Goal: Task Accomplishment & Management: Manage account settings

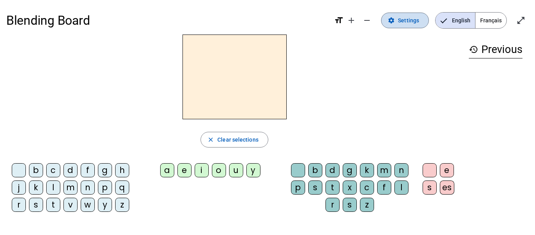
click at [395, 19] on mat-icon "settings" at bounding box center [391, 20] width 7 height 7
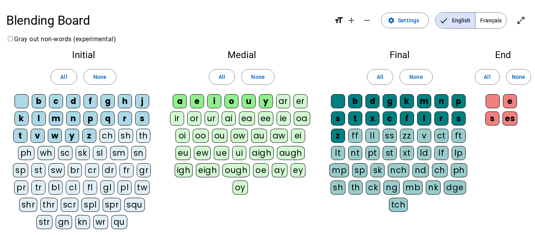
click at [104, 134] on div "ch" at bounding box center [108, 136] width 16 height 14
click at [124, 139] on div "sh" at bounding box center [125, 136] width 15 height 14
click at [145, 138] on div "th" at bounding box center [144, 136] width 14 height 14
click at [438, 170] on div "ch" at bounding box center [440, 170] width 16 height 14
click at [335, 188] on div "sh" at bounding box center [338, 187] width 15 height 14
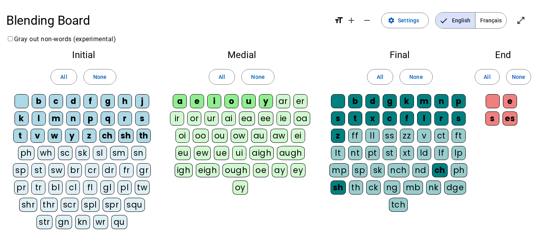
click at [376, 187] on div "ck" at bounding box center [373, 187] width 14 height 14
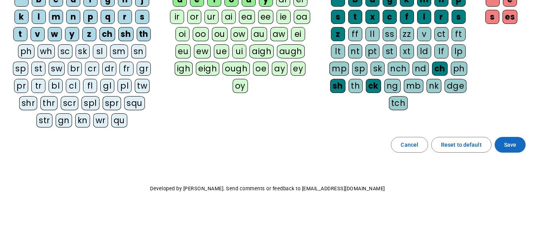
click at [515, 143] on span "Save" at bounding box center [510, 144] width 12 height 9
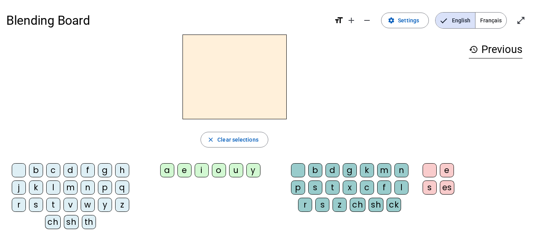
click at [41, 204] on div "s" at bounding box center [36, 204] width 14 height 14
click at [239, 169] on div "u" at bounding box center [236, 170] width 14 height 14
click at [360, 205] on div "ch" at bounding box center [358, 204] width 16 height 14
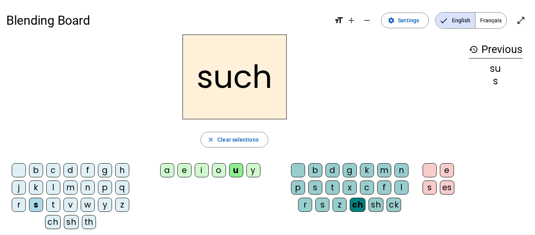
click at [72, 188] on div "m" at bounding box center [70, 187] width 14 height 14
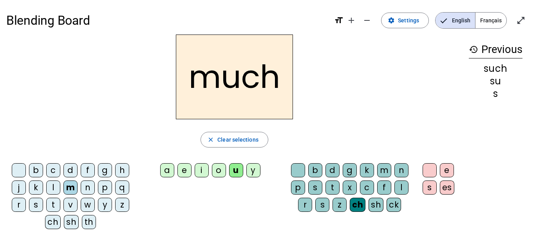
click at [391, 207] on div "ck" at bounding box center [394, 204] width 14 height 14
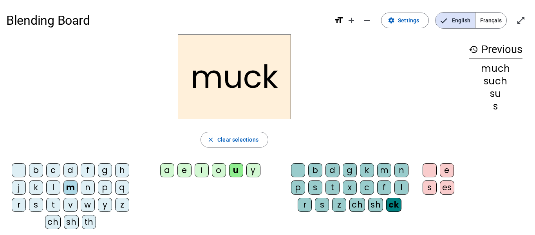
click at [54, 216] on div "ch" at bounding box center [53, 222] width 16 height 14
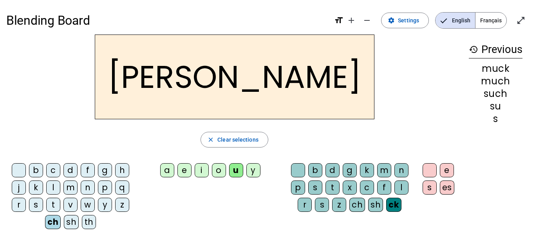
click at [204, 170] on div "i" at bounding box center [202, 170] width 14 height 14
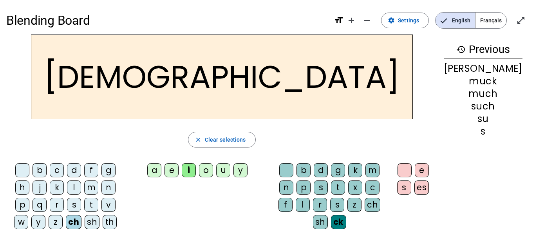
click at [103, 222] on div "th" at bounding box center [110, 222] width 14 height 14
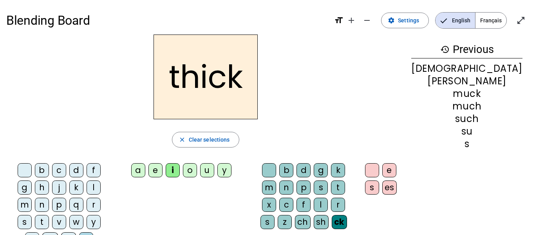
click at [293, 180] on div "n" at bounding box center [286, 187] width 14 height 14
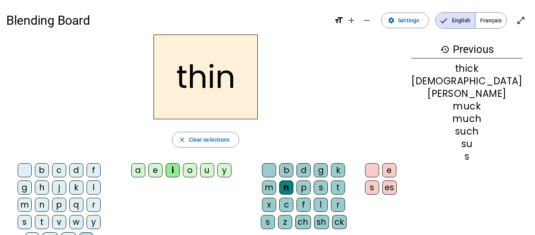
click at [72, 232] on div "sh" at bounding box center [68, 239] width 15 height 14
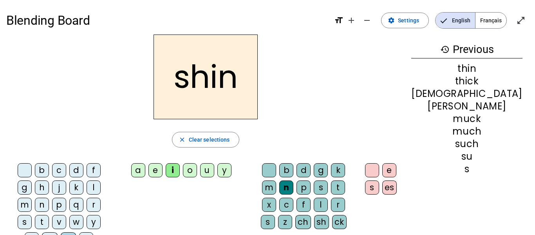
click at [52, 232] on div "ch" at bounding box center [50, 239] width 16 height 14
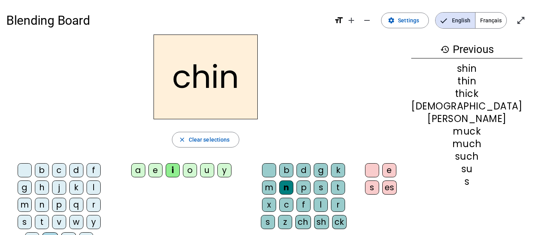
click at [145, 170] on div "a" at bounding box center [138, 170] width 14 height 14
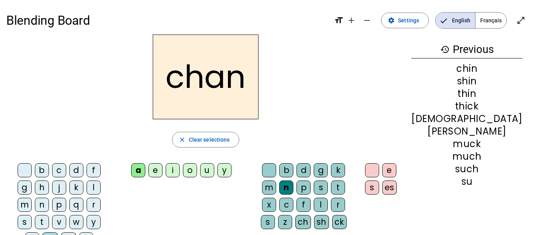
click at [87, 232] on div "th" at bounding box center [86, 239] width 14 height 14
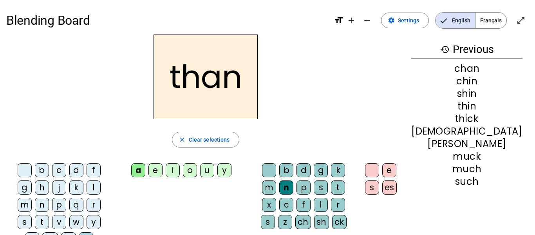
click at [335, 188] on div "t" at bounding box center [338, 187] width 14 height 14
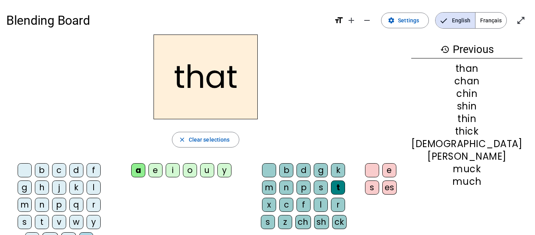
click at [56, 232] on div "ch" at bounding box center [50, 239] width 16 height 14
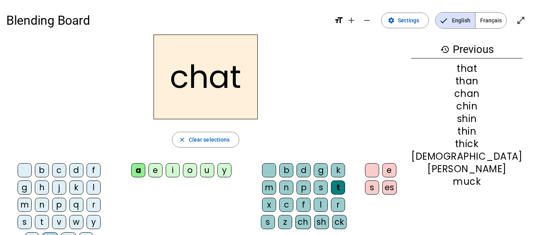
click at [54, 170] on div "c" at bounding box center [59, 170] width 14 height 14
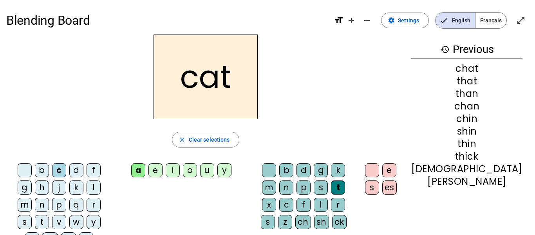
click at [72, 232] on div "sh" at bounding box center [68, 239] width 15 height 14
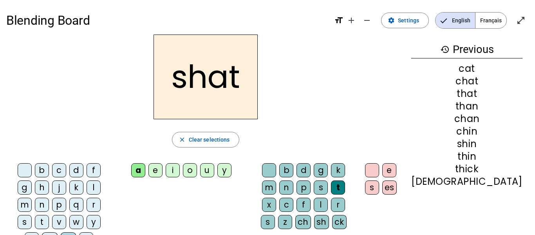
click at [55, 174] on div "c" at bounding box center [59, 170] width 14 height 14
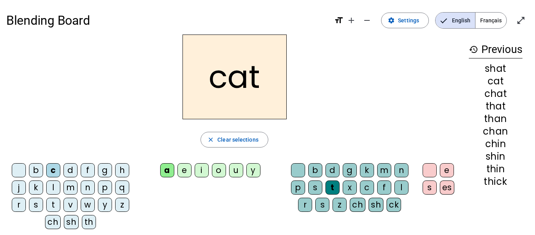
click at [376, 202] on div "sh" at bounding box center [376, 204] width 15 height 14
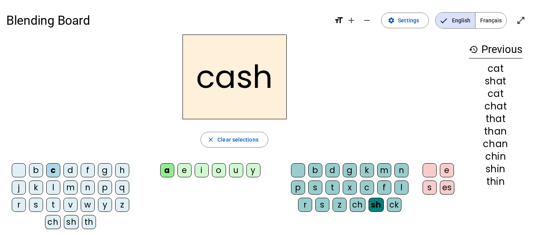
click at [37, 169] on div "b" at bounding box center [36, 170] width 14 height 14
